Goal: Task Accomplishment & Management: Use online tool/utility

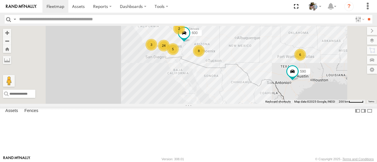
drag, startPoint x: 257, startPoint y: 99, endPoint x: 294, endPoint y: 74, distance: 45.2
click at [294, 74] on div "484 5 24 8 6 3 590 2 600" at bounding box center [188, 65] width 377 height 78
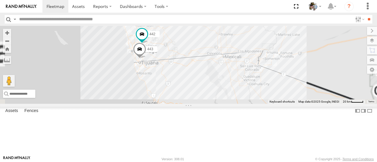
drag, startPoint x: 256, startPoint y: 66, endPoint x: 271, endPoint y: 59, distance: 16.8
click at [271, 59] on div "484 590 600 508 564 567 442 443" at bounding box center [188, 65] width 377 height 78
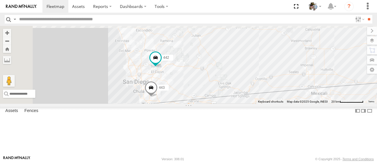
drag, startPoint x: 255, startPoint y: 50, endPoint x: 300, endPoint y: 101, distance: 68.1
click at [300, 101] on div "484 590 600 508 564 567 442 443" at bounding box center [188, 65] width 377 height 78
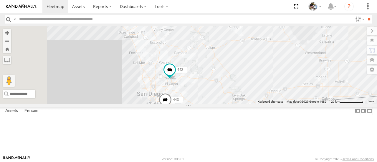
drag, startPoint x: 276, startPoint y: 57, endPoint x: 282, endPoint y: 66, distance: 10.5
click at [282, 66] on div "484 590 600 508 564 567 442 443" at bounding box center [188, 65] width 377 height 78
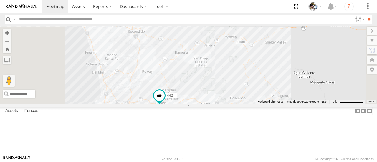
drag, startPoint x: 279, startPoint y: 105, endPoint x: 279, endPoint y: 94, distance: 10.6
click at [279, 94] on div "484 590 600 508 564 567 442 443" at bounding box center [188, 65] width 377 height 78
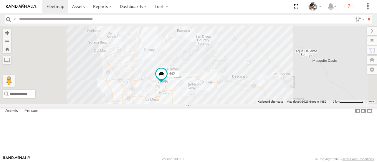
drag, startPoint x: 204, startPoint y: 100, endPoint x: 233, endPoint y: 97, distance: 28.5
click at [207, 76] on div "484 590 600 508 564 567 442 443" at bounding box center [188, 65] width 377 height 78
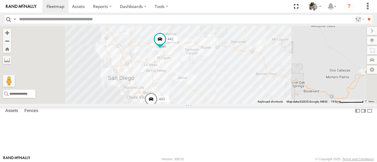
drag, startPoint x: 278, startPoint y: 138, endPoint x: 261, endPoint y: 105, distance: 36.9
click at [276, 104] on div "484 590 600 508 564 567 442 443" at bounding box center [188, 65] width 377 height 78
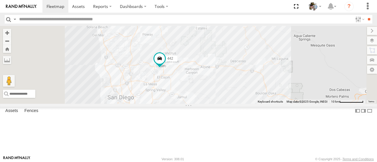
drag, startPoint x: 264, startPoint y: 44, endPoint x: 268, endPoint y: 72, distance: 28.9
click at [268, 72] on div "484 590 600 508 564 567 442 443" at bounding box center [188, 65] width 377 height 78
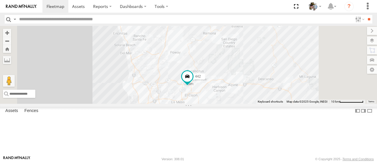
click at [290, 104] on div "484 590 600 508 564 567 442 443" at bounding box center [188, 65] width 377 height 78
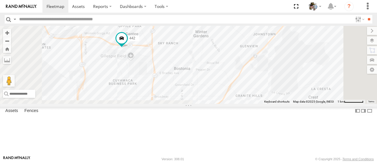
drag, startPoint x: 252, startPoint y: 102, endPoint x: 242, endPoint y: 75, distance: 28.8
click at [242, 75] on div "484 590 600 508 564 567 442 443" at bounding box center [188, 65] width 377 height 78
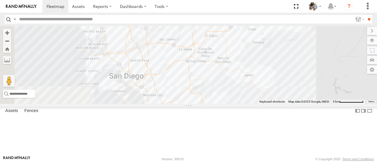
drag, startPoint x: 248, startPoint y: 104, endPoint x: 292, endPoint y: 60, distance: 62.5
click at [292, 60] on div "484 590 600 508 564 567 442 443" at bounding box center [188, 65] width 377 height 78
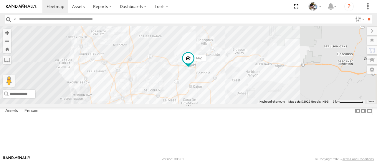
drag, startPoint x: 315, startPoint y: 59, endPoint x: 317, endPoint y: 121, distance: 61.9
click at [317, 104] on div "484 590 600 508 564 567 442 443" at bounding box center [188, 65] width 377 height 78
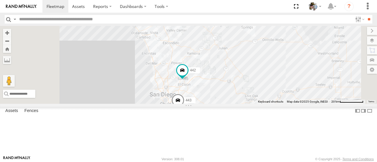
drag, startPoint x: 275, startPoint y: 42, endPoint x: 262, endPoint y: 62, distance: 23.6
click at [262, 62] on div "484 590 600 508 564 567 442 443" at bounding box center [188, 65] width 377 height 78
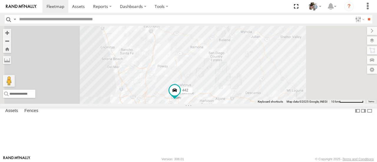
drag, startPoint x: 213, startPoint y: 37, endPoint x: 212, endPoint y: 20, distance: 16.8
click at [212, 20] on body at bounding box center [188, 81] width 377 height 162
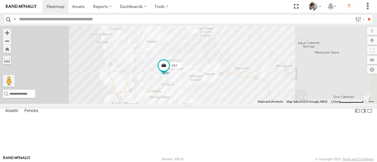
drag, startPoint x: 238, startPoint y: 97, endPoint x: 227, endPoint y: 72, distance: 27.9
click at [227, 72] on div "484 590 600 508 564 567 442 443" at bounding box center [188, 65] width 377 height 78
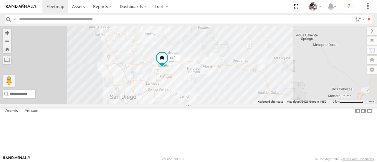
drag, startPoint x: 292, startPoint y: 111, endPoint x: 282, endPoint y: 85, distance: 27.9
click at [282, 85] on div "484 590 600 508 564 567 442 443" at bounding box center [188, 65] width 377 height 78
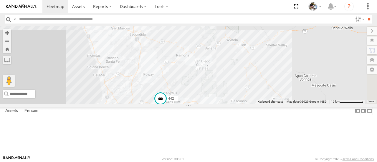
drag, startPoint x: 320, startPoint y: 73, endPoint x: 327, endPoint y: 137, distance: 64.1
click at [327, 104] on div "484 590 600 508 564 567 442 443" at bounding box center [188, 65] width 377 height 78
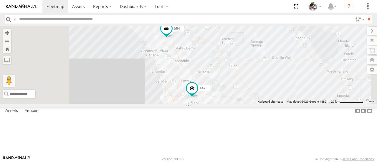
click at [279, 70] on div "484 590 600 508 564 567 442 443" at bounding box center [188, 65] width 377 height 78
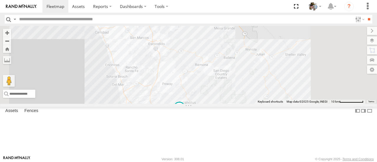
drag, startPoint x: 235, startPoint y: 113, endPoint x: 235, endPoint y: 79, distance: 34.2
click at [234, 78] on div "484 590 600 508 564 567 442 443" at bounding box center [188, 65] width 377 height 78
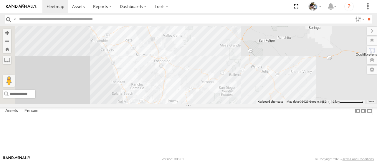
drag, startPoint x: 262, startPoint y: 48, endPoint x: 282, endPoint y: 83, distance: 39.9
click at [282, 82] on div "484 590 600 508 564 567 442 443" at bounding box center [188, 65] width 377 height 78
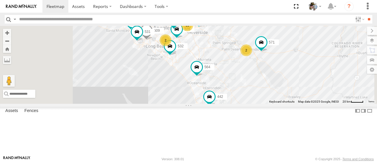
drag, startPoint x: 280, startPoint y: 68, endPoint x: 294, endPoint y: 115, distance: 49.3
click at [294, 104] on div "484 590 600 508 564 532 442 443 571 11 530 509 553 588 457 576 531 483 2 2" at bounding box center [188, 65] width 377 height 78
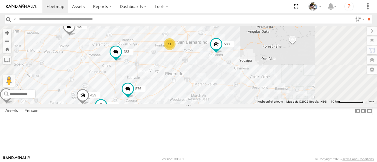
drag, startPoint x: 274, startPoint y: 60, endPoint x: 251, endPoint y: 97, distance: 43.0
click at [251, 97] on div "484 590 600 508 564 532 442 443 571 530 509 553 588 457 576 531 483 566 565 429…" at bounding box center [188, 65] width 377 height 78
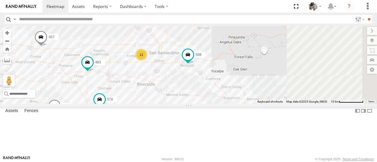
drag, startPoint x: 287, startPoint y: 101, endPoint x: 254, endPoint y: 104, distance: 33.7
click at [254, 104] on div "484 590 600 508 564 532 442 443 571 530 509 553 588 457 576 531 483 566 565 429…" at bounding box center [188, 65] width 377 height 78
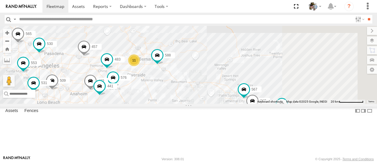
drag, startPoint x: 337, startPoint y: 131, endPoint x: 314, endPoint y: 122, distance: 24.5
click at [251, 99] on span at bounding box center [244, 91] width 13 height 16
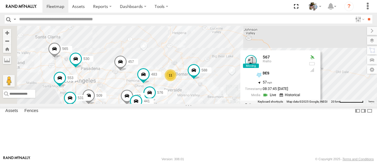
drag, startPoint x: 246, startPoint y: 89, endPoint x: 303, endPoint y: 108, distance: 60.0
click at [303, 104] on div "484 590 600 508 564 532 442 443 571 530 509 553 588 457 576 531 483 566 565 429…" at bounding box center [188, 65] width 377 height 78
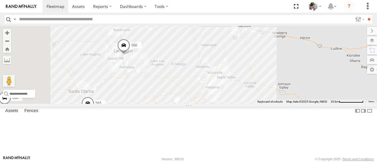
drag, startPoint x: 215, startPoint y: 73, endPoint x: 211, endPoint y: 119, distance: 45.9
click at [211, 104] on div "484 590 600 508 564 532 442 443 571 530 509 553 588 457 576 531 483 566 565 429…" at bounding box center [188, 65] width 377 height 78
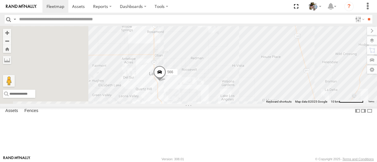
drag, startPoint x: 208, startPoint y: 60, endPoint x: 278, endPoint y: 70, distance: 70.8
click at [284, 72] on div "484 590 600 508 564 532 442 443 571 530 509 553 588 457 576 531 483 566 565 429…" at bounding box center [188, 65] width 377 height 78
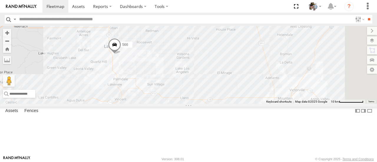
drag, startPoint x: 286, startPoint y: 80, endPoint x: 238, endPoint y: 52, distance: 55.9
click at [238, 52] on div "484 590 600 508 564 532 442 443 571 530 509 553 588 457 576 531 483 566 565 429…" at bounding box center [188, 65] width 377 height 78
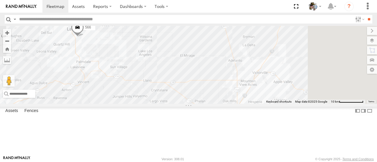
drag, startPoint x: 267, startPoint y: 50, endPoint x: 240, endPoint y: 39, distance: 29.6
click at [240, 39] on div "484 590 600 508 564 532 442 443 571 530 509 553 588 457 576 531 483 566 565 429…" at bounding box center [188, 65] width 377 height 78
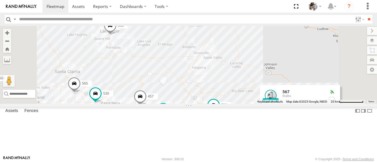
drag, startPoint x: 224, startPoint y: 88, endPoint x: 212, endPoint y: 99, distance: 16.1
click at [212, 99] on div "484 590 600 508 564 532 442 443 571 530 509 553 588 457 576 531 483 566 565 429…" at bounding box center [188, 65] width 377 height 78
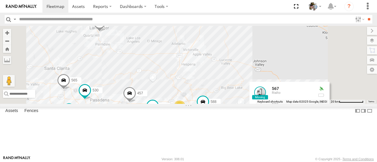
drag, startPoint x: 290, startPoint y: 101, endPoint x: 276, endPoint y: 98, distance: 14.6
click at [276, 98] on div "484 590 600 508 564 532 442 443 571 530 509 553 588 457 576 531 483 566 565 429…" at bounding box center [188, 65] width 377 height 78
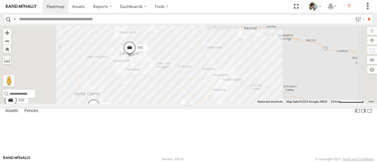
drag, startPoint x: 228, startPoint y: 101, endPoint x: 261, endPoint y: 129, distance: 43.2
click at [261, 104] on div "484 590 600 508 564 532 442 443 571 530 509 553 588 457 576 531 483 566 565 429…" at bounding box center [188, 65] width 377 height 78
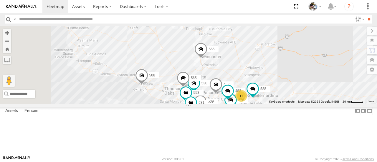
drag, startPoint x: 318, startPoint y: 96, endPoint x: 345, endPoint y: 86, distance: 29.0
click at [377, 94] on div "484 590 600 508 568 564 532 442 443 571 530 509 553 588 457 576 531 483 566 565…" at bounding box center [188, 65] width 377 height 78
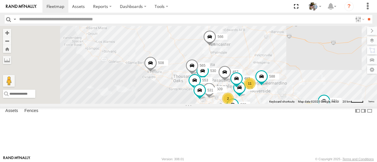
drag, startPoint x: 250, startPoint y: 95, endPoint x: 254, endPoint y: 82, distance: 13.3
click at [259, 82] on div "484 590 600 508 568 564 532 442 443 571 530 509 553 588 457 576 531 483 566 565…" at bounding box center [188, 65] width 377 height 78
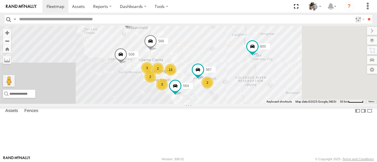
drag, startPoint x: 225, startPoint y: 61, endPoint x: 180, endPoint y: 61, distance: 45.4
click at [180, 61] on div "484 590 600 508 568 564 566 2 13 3 2 3 2 2 2 567" at bounding box center [188, 65] width 377 height 78
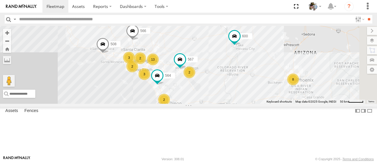
drag, startPoint x: 292, startPoint y: 83, endPoint x: 261, endPoint y: 66, distance: 35.5
click at [261, 66] on div "484 590 600 508 568 564 566 2 13 3 2 3 2 2 2 567 8" at bounding box center [188, 65] width 377 height 78
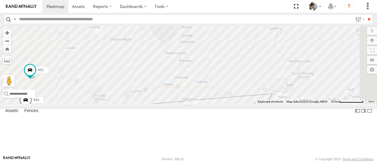
drag, startPoint x: 299, startPoint y: 123, endPoint x: 297, endPoint y: 68, distance: 55.2
click at [297, 68] on div "484 590 600 508 568 564 566 571 588 442 576 483 443 507 567" at bounding box center [188, 65] width 377 height 78
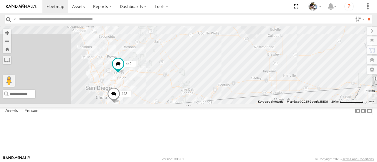
drag, startPoint x: 208, startPoint y: 90, endPoint x: 291, endPoint y: 83, distance: 83.8
click at [291, 83] on div "484 590 600 508 568 564 566 571 588 532 442 576 483 443 507 567" at bounding box center [188, 65] width 377 height 78
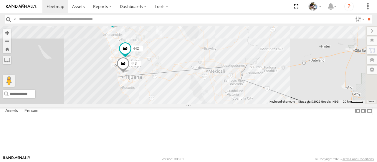
drag, startPoint x: 296, startPoint y: 101, endPoint x: 252, endPoint y: 93, distance: 44.5
click at [252, 93] on div "484 590 600 508 568 564 566 571 588 532 442 576 483 443 2 2" at bounding box center [188, 65] width 377 height 78
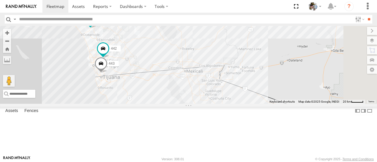
drag, startPoint x: 303, startPoint y: 104, endPoint x: 280, endPoint y: 104, distance: 23.3
click at [280, 104] on div "484 590 600 508 568 564 566 571 588 532 442 576 483 443 2 2" at bounding box center [188, 65] width 377 height 78
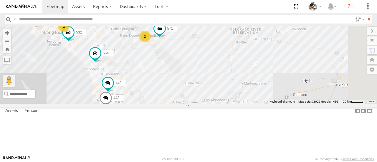
drag, startPoint x: 211, startPoint y: 61, endPoint x: 216, endPoint y: 99, distance: 38.4
click at [216, 99] on div "484 590 600 508 568 564 566 571 588 532 442 576 483 443 2 2" at bounding box center [188, 65] width 377 height 78
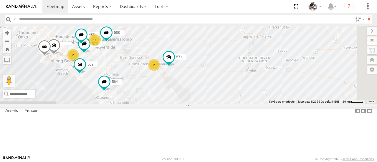
drag, startPoint x: 219, startPoint y: 89, endPoint x: 232, endPoint y: 138, distance: 50.6
click at [232, 104] on div "484 590 600 508 568 564 566 571 588 532 442 576 483 443 2 2 11" at bounding box center [188, 65] width 377 height 78
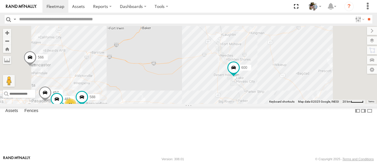
drag, startPoint x: 245, startPoint y: 70, endPoint x: 216, endPoint y: 114, distance: 52.2
click at [216, 104] on div "484 590 600 508 568 564 566 571 588 532 442 576 483 443 2 2 11 457" at bounding box center [188, 65] width 377 height 78
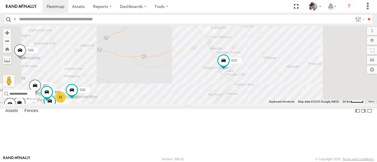
drag, startPoint x: 258, startPoint y: 94, endPoint x: 241, endPoint y: 82, distance: 20.5
click at [241, 82] on div "484 590 600 508 568 564 566 571 588 532 442 576 483 443 2 2 11 457" at bounding box center [188, 65] width 377 height 78
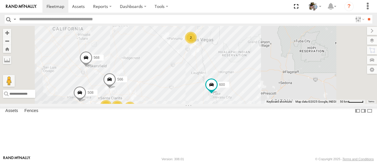
drag, startPoint x: 245, startPoint y: 63, endPoint x: 248, endPoint y: 94, distance: 31.7
click at [245, 101] on div "484 590 600 508 568 564 566 3 13 8 3 2 2 2 3 2" at bounding box center [188, 65] width 377 height 78
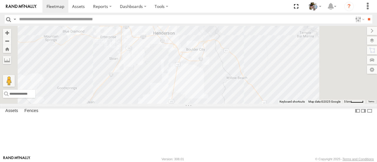
drag, startPoint x: 335, startPoint y: 63, endPoint x: 337, endPoint y: 80, distance: 17.2
click at [348, 93] on div "484 590 600 508 568 564 566 597 599" at bounding box center [188, 65] width 377 height 78
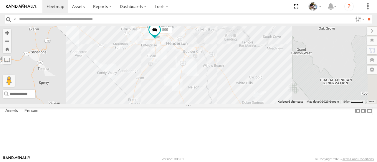
drag, startPoint x: 254, startPoint y: 68, endPoint x: 243, endPoint y: 83, distance: 18.2
click at [243, 83] on div "484 590 600 508 568 564 566 597 599" at bounding box center [188, 65] width 377 height 78
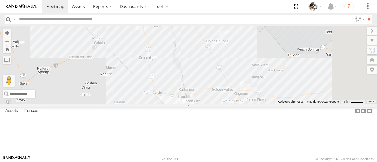
drag, startPoint x: 276, startPoint y: 120, endPoint x: 241, endPoint y: 57, distance: 72.2
click at [241, 57] on div "484 590 600 508 568 564 566 597 599" at bounding box center [188, 65] width 377 height 78
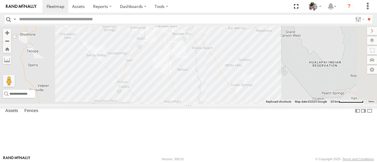
drag, startPoint x: 297, startPoint y: 66, endPoint x: 330, endPoint y: 120, distance: 63.0
click at [330, 104] on div "484 590 600 508 568 564 566 597 599" at bounding box center [188, 65] width 377 height 78
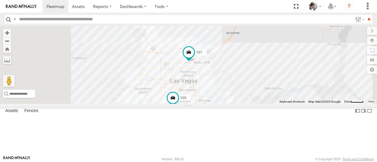
drag, startPoint x: 227, startPoint y: 69, endPoint x: 272, endPoint y: 168, distance: 108.4
click at [272, 162] on html at bounding box center [188, 81] width 377 height 162
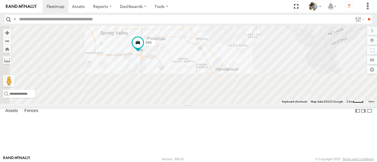
drag, startPoint x: 307, startPoint y: 89, endPoint x: 322, endPoint y: 35, distance: 55.8
click at [322, 35] on div "484 590 600 508 568 564 566 597 599" at bounding box center [188, 65] width 377 height 78
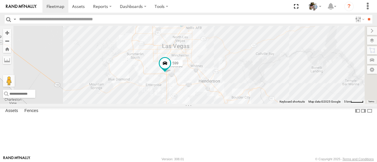
drag, startPoint x: 262, startPoint y: 126, endPoint x: 248, endPoint y: 151, distance: 28.5
click at [248, 104] on div "484 590 600 508 568 564 566 597 599" at bounding box center [188, 65] width 377 height 78
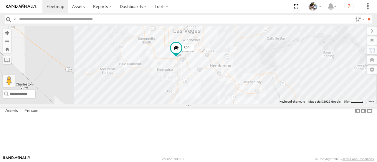
drag, startPoint x: 251, startPoint y: 137, endPoint x: 262, endPoint y: 121, distance: 19.8
click at [262, 104] on div "484 590 600 508 568 564 566 597 599" at bounding box center [188, 65] width 377 height 78
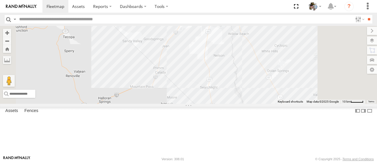
drag, startPoint x: 242, startPoint y: 131, endPoint x: 251, endPoint y: 56, distance: 75.7
click at [251, 56] on div "484 590 600 508 568 564 566 597 599" at bounding box center [188, 65] width 377 height 78
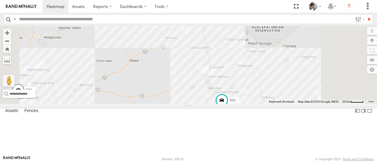
drag, startPoint x: 246, startPoint y: 111, endPoint x: 248, endPoint y: 88, distance: 23.1
click at [248, 88] on div "484 590 600 508 568 564 566 597 599" at bounding box center [188, 65] width 377 height 78
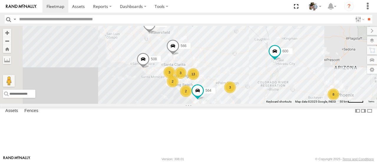
drag, startPoint x: 242, startPoint y: 115, endPoint x: 315, endPoint y: 88, distance: 77.2
click at [320, 89] on div "484 590 600 508 568 564 566 3 13 8 3 2 2 3 2" at bounding box center [188, 65] width 377 height 78
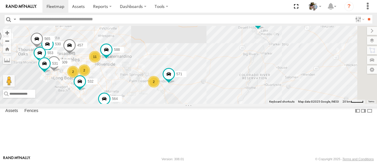
drag, startPoint x: 315, startPoint y: 109, endPoint x: 207, endPoint y: 70, distance: 114.8
click at [209, 71] on div "484 590 600 508 568 564 566 571 11 530 509 553 588 532 457 2 531 565 2 2" at bounding box center [188, 65] width 377 height 78
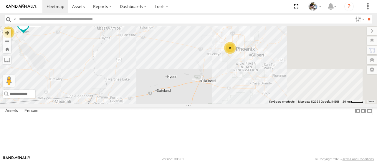
drag, startPoint x: 319, startPoint y: 109, endPoint x: 228, endPoint y: 91, distance: 92.9
click at [228, 90] on div "484 590 600 508 568 564 566 571 11 530 509 553 588 532 457 2 531 565 2 2 8" at bounding box center [188, 65] width 377 height 78
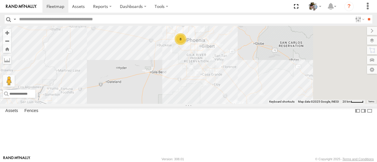
drag, startPoint x: 294, startPoint y: 112, endPoint x: 256, endPoint y: 101, distance: 39.3
click at [256, 101] on div "484 590 600 508 568 564 566 571 11 530 509 553 588 532 457 2 531 565 2 2 8" at bounding box center [188, 65] width 377 height 78
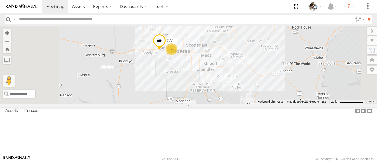
drag, startPoint x: 256, startPoint y: 79, endPoint x: 256, endPoint y: 118, distance: 39.5
click at [255, 104] on div "484 590 600 508 568 564 566 571 530 509 553 588 532 457 531 565 7 377" at bounding box center [188, 65] width 377 height 78
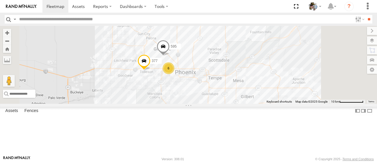
drag, startPoint x: 240, startPoint y: 159, endPoint x: 252, endPoint y: 125, distance: 35.7
click at [243, 162] on html at bounding box center [188, 81] width 377 height 162
click at [261, 55] on div "484 590 600 508 568 564 566 571 530 509 553 588 532 457 531 565 377 6 595" at bounding box center [188, 65] width 377 height 78
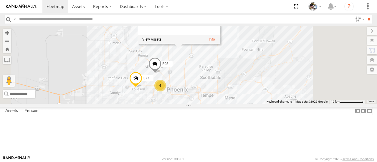
drag, startPoint x: 264, startPoint y: 60, endPoint x: 256, endPoint y: 80, distance: 21.8
click at [256, 80] on div "484 590 600 508 568 564 566 571 530 509 553 588 532 457 531 565 377 6 595 Baseb…" at bounding box center [188, 65] width 377 height 78
click at [319, 104] on div "484 590 600 508 568 564 566 571 530 509 553 588 532 457 531 565 377 6 595 Baseb…" at bounding box center [188, 65] width 377 height 78
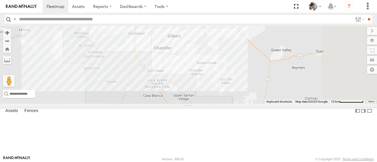
drag, startPoint x: 311, startPoint y: 72, endPoint x: 245, endPoint y: -10, distance: 105.2
click at [245, 0] on html at bounding box center [188, 81] width 377 height 162
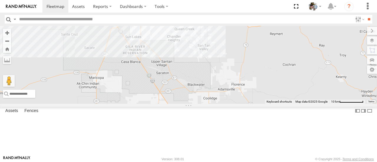
drag, startPoint x: 301, startPoint y: 97, endPoint x: 288, endPoint y: 82, distance: 20.5
click at [288, 82] on div "484 590 600 508 568 564 566 571 530 509 553 588 532 457 531 565 377 6 595 PHX1 0" at bounding box center [188, 65] width 377 height 78
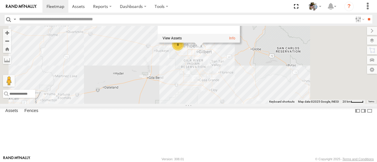
drag, startPoint x: 245, startPoint y: 82, endPoint x: 248, endPoint y: 119, distance: 37.6
click at [248, 104] on div "484 590 600 508 568 564 566 571 530 509 553 588 532 457 531 565 8 PHX1 0" at bounding box center [188, 65] width 377 height 78
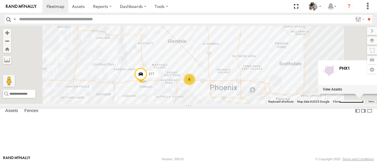
drag, startPoint x: 276, startPoint y: 65, endPoint x: 261, endPoint y: 132, distance: 69.2
click at [261, 104] on div "484 590 600 508 568 564 566 571 530 509 553 588 532 457 531 565 6 377 PHX1 0" at bounding box center [188, 65] width 377 height 78
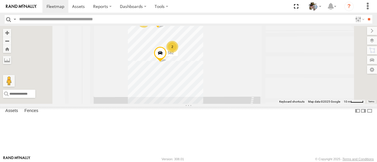
drag, startPoint x: 257, startPoint y: 73, endPoint x: 295, endPoint y: 101, distance: 46.6
click at [295, 101] on div "484 590 600 508 568 564 566 571 530 509 553 588 532 457 531 565 377 595 582 2 2…" at bounding box center [188, 65] width 377 height 78
click at [372, 41] on label at bounding box center [372, 41] width 10 height 8
click at [0, 0] on label at bounding box center [0, 0] width 0 height 0
click at [0, 0] on span "Satellite + Roadmap" at bounding box center [0, 0] width 0 height 0
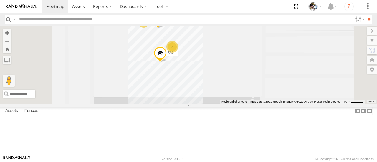
click at [367, 32] on label at bounding box center [372, 31] width 10 height 8
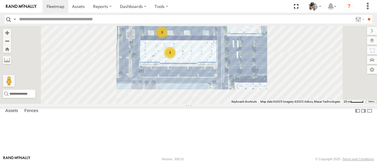
drag, startPoint x: 309, startPoint y: 109, endPoint x: 280, endPoint y: 97, distance: 31.1
click at [280, 97] on div "484 590 600 508 568 564 566 571 530 509 553 588 532 457 531 565 377 595 3 3 PHX…" at bounding box center [188, 65] width 377 height 78
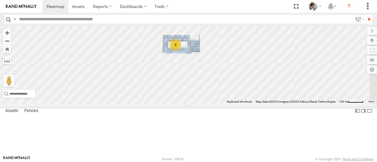
drag, startPoint x: 281, startPoint y: 98, endPoint x: 259, endPoint y: 75, distance: 31.1
click at [259, 75] on div "484 590 600 508 568 564 566 571 530 509 553 588 532 457 531 565 377 595 6 PHX1 0" at bounding box center [188, 65] width 377 height 78
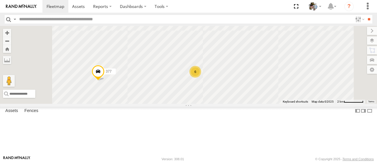
drag, startPoint x: 300, startPoint y: 129, endPoint x: 275, endPoint y: 105, distance: 34.8
click at [275, 104] on div "484 590 600 508 568 564 566 571 530 509 553 588 532 457 531 565 377 595 6 PHX1 0" at bounding box center [188, 65] width 377 height 78
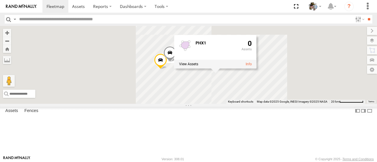
drag, startPoint x: 309, startPoint y: 126, endPoint x: 254, endPoint y: 94, distance: 64.3
click at [254, 94] on div "484 590 600 508 568 564 566 571 530 509 553 588 532 457 531 565 377 595 PHX1 0" at bounding box center [188, 65] width 377 height 78
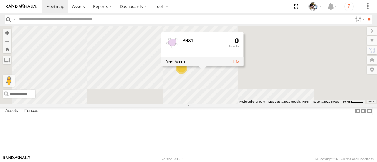
click at [300, 104] on div "484 590 600 508 568 564 566 571 530 509 553 588 532 457 531 565 8 PHX1 0" at bounding box center [188, 65] width 377 height 78
click at [311, 104] on div "484 590 600 508 568 564 566 571 530 509 553 588 532 457 531 565 8 PHX1 0" at bounding box center [188, 65] width 377 height 78
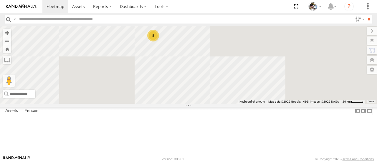
drag, startPoint x: 305, startPoint y: 128, endPoint x: 278, endPoint y: 97, distance: 41.6
click at [278, 97] on div "484 590 600 508 568 564 566 571 530 509 553 588 532 457 531 565 8" at bounding box center [188, 65] width 377 height 78
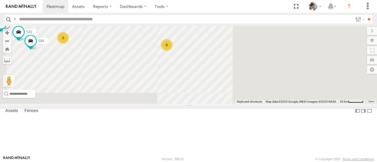
drag, startPoint x: 313, startPoint y: 119, endPoint x: 274, endPoint y: 114, distance: 39.3
click at [295, 104] on div "484 590 600 508 568 564 566 530 509 553 588 532 457 531 565 3 8" at bounding box center [188, 65] width 377 height 78
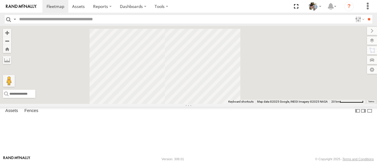
click at [371, 40] on label at bounding box center [372, 41] width 10 height 8
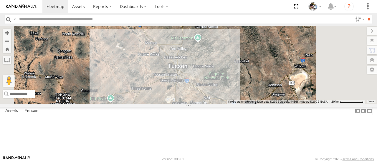
click at [367, 31] on label at bounding box center [372, 31] width 10 height 8
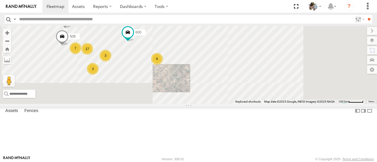
drag, startPoint x: 308, startPoint y: 121, endPoint x: 254, endPoint y: 109, distance: 56.2
click at [254, 104] on div "484 590 600 508 568 3 17 8 7 3 2" at bounding box center [188, 65] width 377 height 78
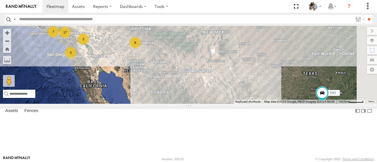
drag, startPoint x: 304, startPoint y: 111, endPoint x: 275, endPoint y: 86, distance: 38.3
click at [277, 89] on div "484 590 600 508 568 3 17 8 7 3 2" at bounding box center [188, 65] width 377 height 78
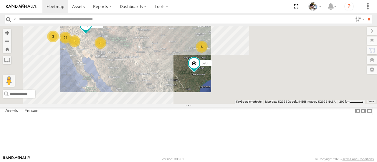
drag, startPoint x: 305, startPoint y: 98, endPoint x: 244, endPoint y: 95, distance: 61.1
click at [244, 95] on div "484 590 600 5 24 8 6 3 2" at bounding box center [188, 65] width 377 height 78
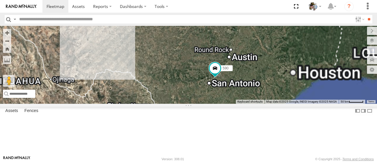
drag, startPoint x: 291, startPoint y: 117, endPoint x: 258, endPoint y: 106, distance: 35.3
click at [258, 104] on div "484 590 600" at bounding box center [188, 65] width 377 height 78
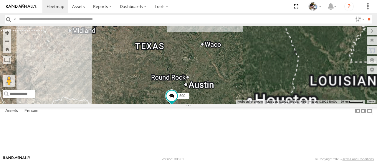
drag, startPoint x: 323, startPoint y: 101, endPoint x: 276, endPoint y: 136, distance: 58.4
click at [276, 104] on div "484 590 600" at bounding box center [188, 65] width 377 height 78
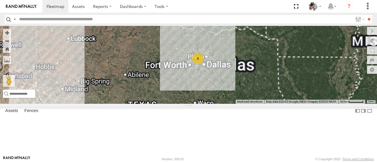
drag, startPoint x: 285, startPoint y: 92, endPoint x: 281, endPoint y: 141, distance: 48.8
click at [280, 104] on div "484 590 600 6" at bounding box center [188, 65] width 377 height 78
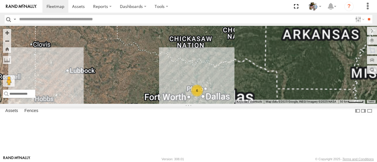
drag, startPoint x: 286, startPoint y: 106, endPoint x: 285, endPoint y: 135, distance: 28.6
click at [285, 104] on div "484 590 600 6" at bounding box center [188, 65] width 377 height 78
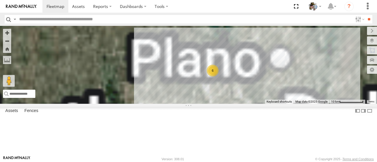
drag, startPoint x: 272, startPoint y: 132, endPoint x: 368, endPoint y: 101, distance: 101.0
click at [368, 101] on div "484 590 600 6" at bounding box center [188, 65] width 377 height 78
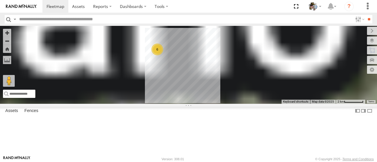
drag, startPoint x: 244, startPoint y: 88, endPoint x: 269, endPoint y: 137, distance: 55.0
click at [268, 104] on div "484 590 600 6" at bounding box center [188, 65] width 377 height 78
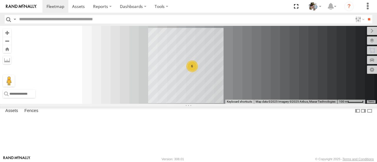
drag, startPoint x: 280, startPoint y: 91, endPoint x: 262, endPoint y: 136, distance: 48.8
click at [262, 104] on div "484 590 600 6" at bounding box center [188, 65] width 377 height 78
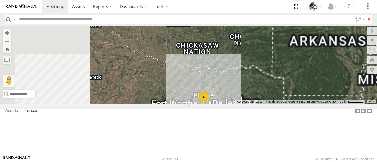
drag, startPoint x: 292, startPoint y: 95, endPoint x: 288, endPoint y: 114, distance: 20.0
click at [288, 104] on div "6" at bounding box center [188, 65] width 377 height 78
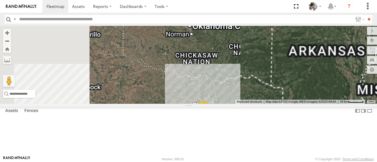
click at [295, 104] on div "6" at bounding box center [188, 65] width 377 height 78
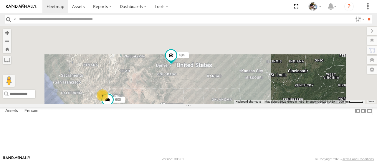
drag, startPoint x: 245, startPoint y: 69, endPoint x: 269, endPoint y: 105, distance: 43.4
click at [269, 104] on div "5 8 6 590 484 2 600" at bounding box center [188, 65] width 377 height 78
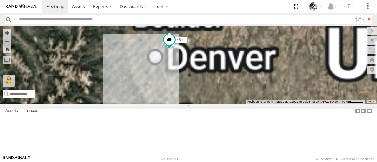
click at [231, 104] on div "590 484 600" at bounding box center [188, 65] width 377 height 78
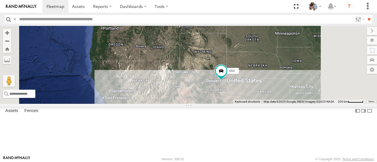
click at [316, 104] on div "590 484 600 3 24 8 6 3 2" at bounding box center [188, 65] width 377 height 78
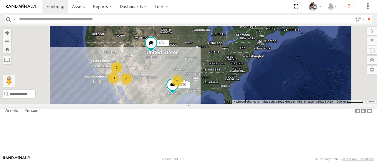
drag, startPoint x: 319, startPoint y: 113, endPoint x: 358, endPoint y: 127, distance: 41.3
click at [358, 104] on div "484 31 8 6 590 2" at bounding box center [188, 65] width 377 height 78
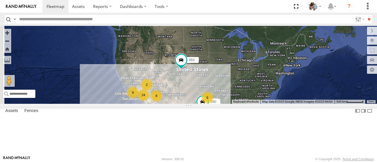
drag, startPoint x: 244, startPoint y: 86, endPoint x: 266, endPoint y: 90, distance: 22.8
click at [301, 104] on div "484 590 24 8 6 9 2" at bounding box center [188, 65] width 377 height 78
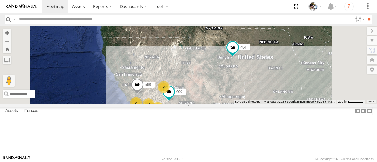
drag, startPoint x: 227, startPoint y: 96, endPoint x: 221, endPoint y: 83, distance: 14.4
click at [221, 83] on div "484 590 5 24 8 6 2 568 2 600" at bounding box center [188, 65] width 377 height 78
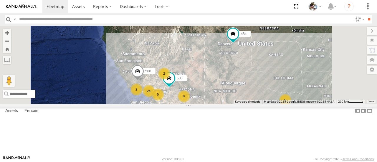
drag, startPoint x: 229, startPoint y: 96, endPoint x: 229, endPoint y: 80, distance: 15.6
click at [229, 80] on div "484 590 568 600 5 24 8 6 2 2" at bounding box center [188, 65] width 377 height 78
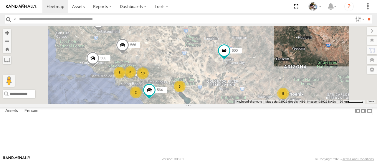
drag, startPoint x: 244, startPoint y: 96, endPoint x: 263, endPoint y: 96, distance: 18.9
click at [266, 95] on div "484 590 568 600 508 566 3 13 8 5 2 2 3 564 2" at bounding box center [188, 65] width 377 height 78
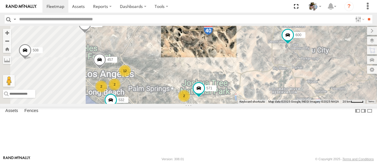
drag, startPoint x: 249, startPoint y: 97, endPoint x: 305, endPoint y: 83, distance: 57.4
click at [305, 83] on div "484 590 568 600 508 566 564 571 12 532 457 2 2 2" at bounding box center [188, 65] width 377 height 78
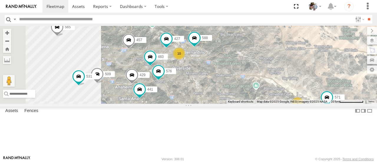
drag, startPoint x: 242, startPoint y: 99, endPoint x: 291, endPoint y: 113, distance: 50.9
click at [291, 104] on div "484 590 568 600 508 566 564 571 532 457 509 531 565 10 588 427 576 483 429 2 441" at bounding box center [188, 65] width 377 height 78
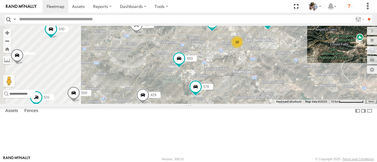
drag, startPoint x: 250, startPoint y: 101, endPoint x: 323, endPoint y: 125, distance: 76.9
click at [323, 104] on div "484 590 568 600 508 566 564 571 532 457 509 531 565 588 427 576 483 429 441 530…" at bounding box center [188, 65] width 377 height 78
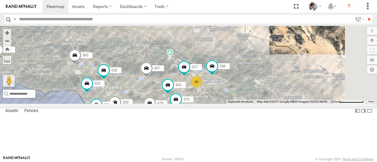
drag, startPoint x: 309, startPoint y: 111, endPoint x: 271, endPoint y: 134, distance: 44.4
click at [271, 104] on div "484 590 568 600 508 566 564 571 532 457 509 531 565 588 427 576 483 429 441 530…" at bounding box center [188, 65] width 377 height 78
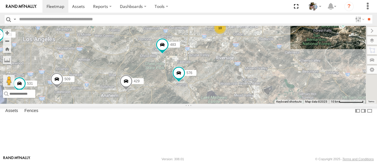
drag, startPoint x: 292, startPoint y: 131, endPoint x: 271, endPoint y: 52, distance: 82.0
click at [271, 52] on div "484 590 568 600 508 566 564 571 532 457 509 531 565 588 427 576 483 429 441 530…" at bounding box center [188, 65] width 377 height 78
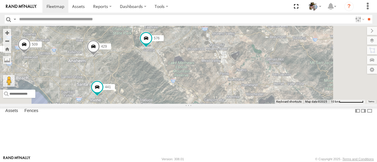
drag, startPoint x: 261, startPoint y: 124, endPoint x: 223, endPoint y: 104, distance: 43.0
click at [223, 104] on div "484 590 568 600 508 566 564 571 532 457 509 531 565 588 427 576 483 429 441 530…" at bounding box center [188, 65] width 377 height 78
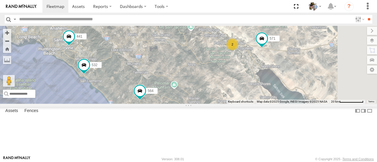
drag, startPoint x: 300, startPoint y: 126, endPoint x: 242, endPoint y: 92, distance: 66.9
click at [242, 92] on div "484 590 568 600 508 566 564 571 532 457 509 531 565 588 427 576 483 429 441 530…" at bounding box center [188, 65] width 377 height 78
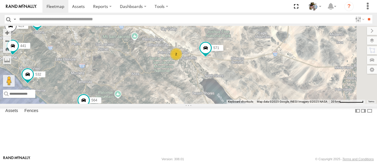
drag, startPoint x: 289, startPoint y: 91, endPoint x: 234, endPoint y: 100, distance: 55.7
click at [234, 100] on div "484 590 568 600 508 566 564 571 532 457 509 531 565 588 427 576 483 429 441 530…" at bounding box center [188, 65] width 377 height 78
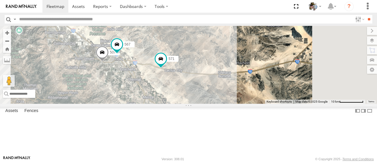
drag, startPoint x: 272, startPoint y: 89, endPoint x: 238, endPoint y: 107, distance: 38.6
click at [238, 104] on div "484 590 568 600 508 566 564 571 532 457 509 531 565 588 427 576 483 429 441 530…" at bounding box center [188, 65] width 377 height 78
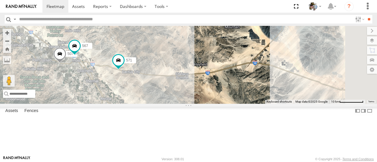
drag, startPoint x: 246, startPoint y: 108, endPoint x: 206, endPoint y: 108, distance: 39.8
click at [206, 104] on div "484 590 568 600 508 566 564 571 532 457 509 531 565 588 427 576 483 429 441 530…" at bounding box center [188, 65] width 377 height 78
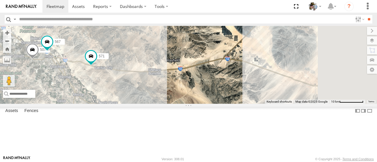
drag, startPoint x: 253, startPoint y: 111, endPoint x: 225, endPoint y: 106, distance: 28.3
click at [225, 104] on div "484 590 568 600 508 566 564 571 532 457 509 531 565 588 427 576 483 429 441 530…" at bounding box center [188, 65] width 377 height 78
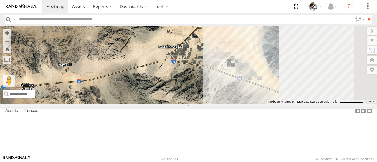
drag, startPoint x: 302, startPoint y: 90, endPoint x: 236, endPoint y: 103, distance: 67.0
click at [236, 103] on div "484 590 568 600 508 566 564 571 532 457 509 531 565 588 427 576 483 429 441 530…" at bounding box center [188, 65] width 377 height 78
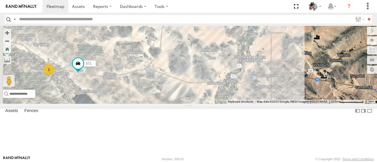
drag, startPoint x: 245, startPoint y: 119, endPoint x: 222, endPoint y: 119, distance: 23.6
click at [222, 104] on div "484 590 568 600 508 566 564 571 532 457 509 531 565 588 427 576 483 429 441 530…" at bounding box center [188, 65] width 377 height 78
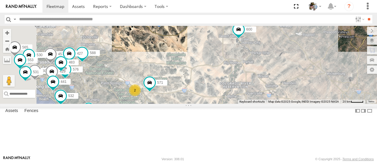
drag, startPoint x: 204, startPoint y: 114, endPoint x: 241, endPoint y: 123, distance: 38.0
click at [241, 104] on div "484 590 568 600 508 566 564 571 532 457 509 531 565 588 427 576 483 429 441 530…" at bounding box center [188, 65] width 377 height 78
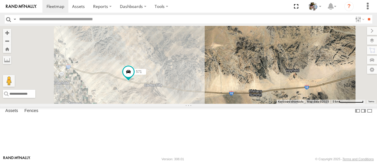
drag, startPoint x: 191, startPoint y: 131, endPoint x: 224, endPoint y: 129, distance: 33.4
click at [223, 104] on div "484 590 568 600 508 566 564 571 532 457 509 531 565 576 483 429 441 530 553" at bounding box center [188, 65] width 377 height 78
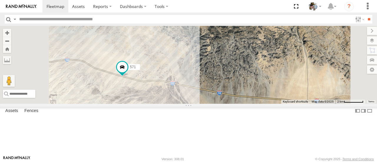
drag, startPoint x: 216, startPoint y: 118, endPoint x: 203, endPoint y: 111, distance: 14.6
click at [203, 104] on div "484 590 568 600 508 566 564 571 532 457 509 531 565 576 483 429 441 530 553" at bounding box center [188, 65] width 377 height 78
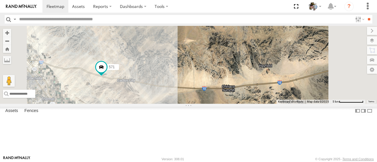
drag, startPoint x: 223, startPoint y: 116, endPoint x: 220, endPoint y: 117, distance: 3.0
click at [220, 104] on div "484 590 568 600 508 566 564 571 532 457 509 531 565 576 483 429 441 530 553" at bounding box center [188, 65] width 377 height 78
